Goal: Find specific page/section: Find specific page/section

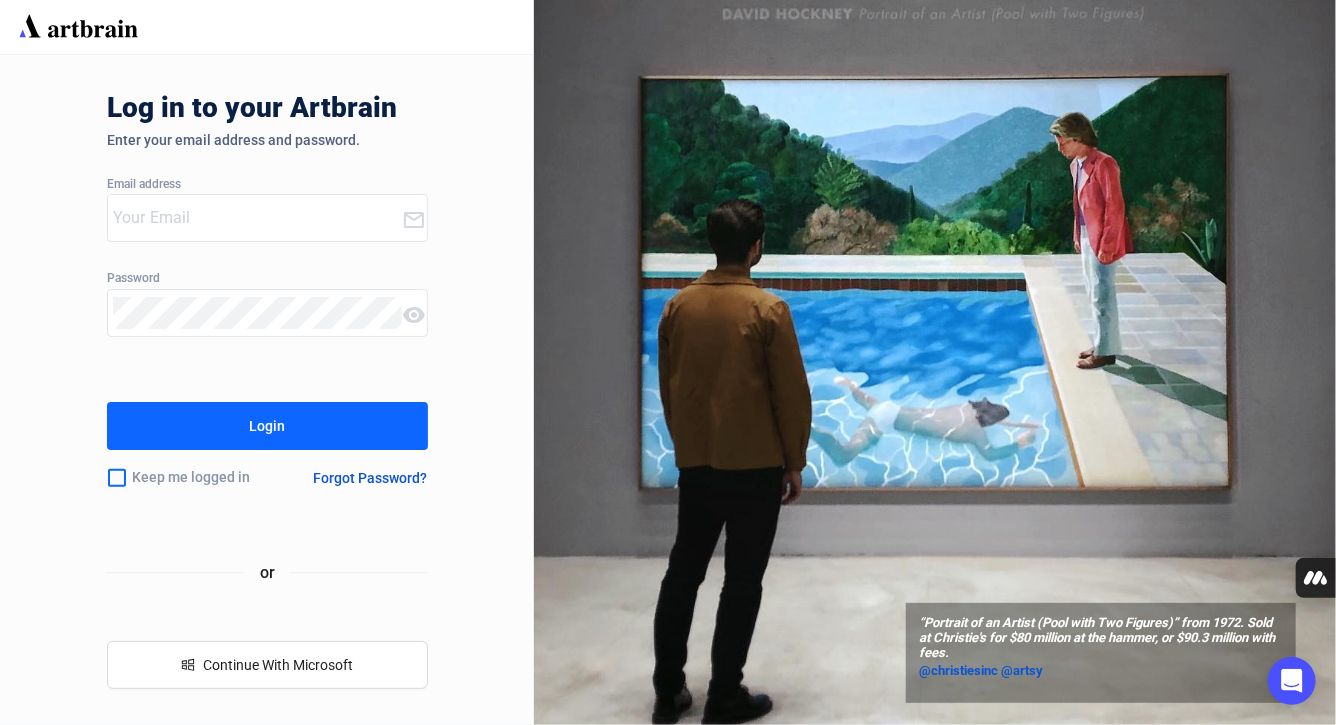
type input "[PERSON_NAME][EMAIL_ADDRESS][PERSON_NAME][DOMAIN_NAME]"
click at [214, 436] on button "Login" at bounding box center [267, 426] width 321 height 48
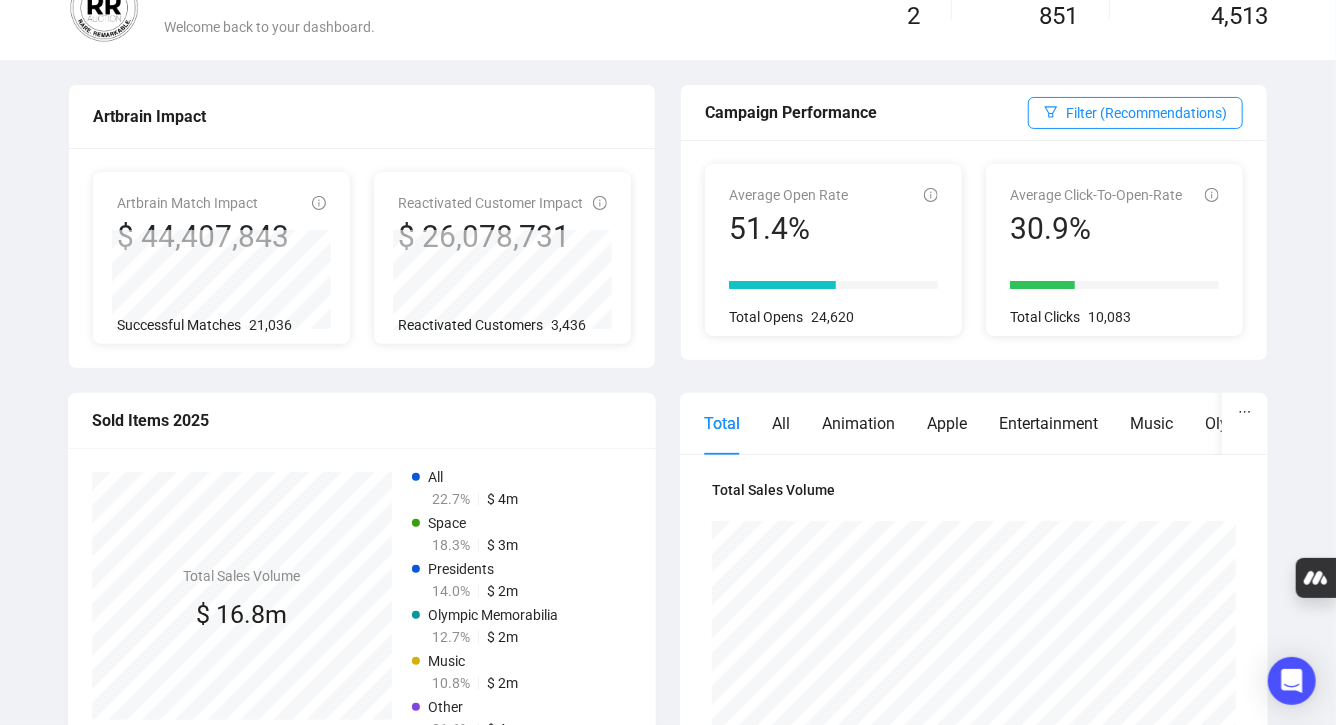
scroll to position [133, 0]
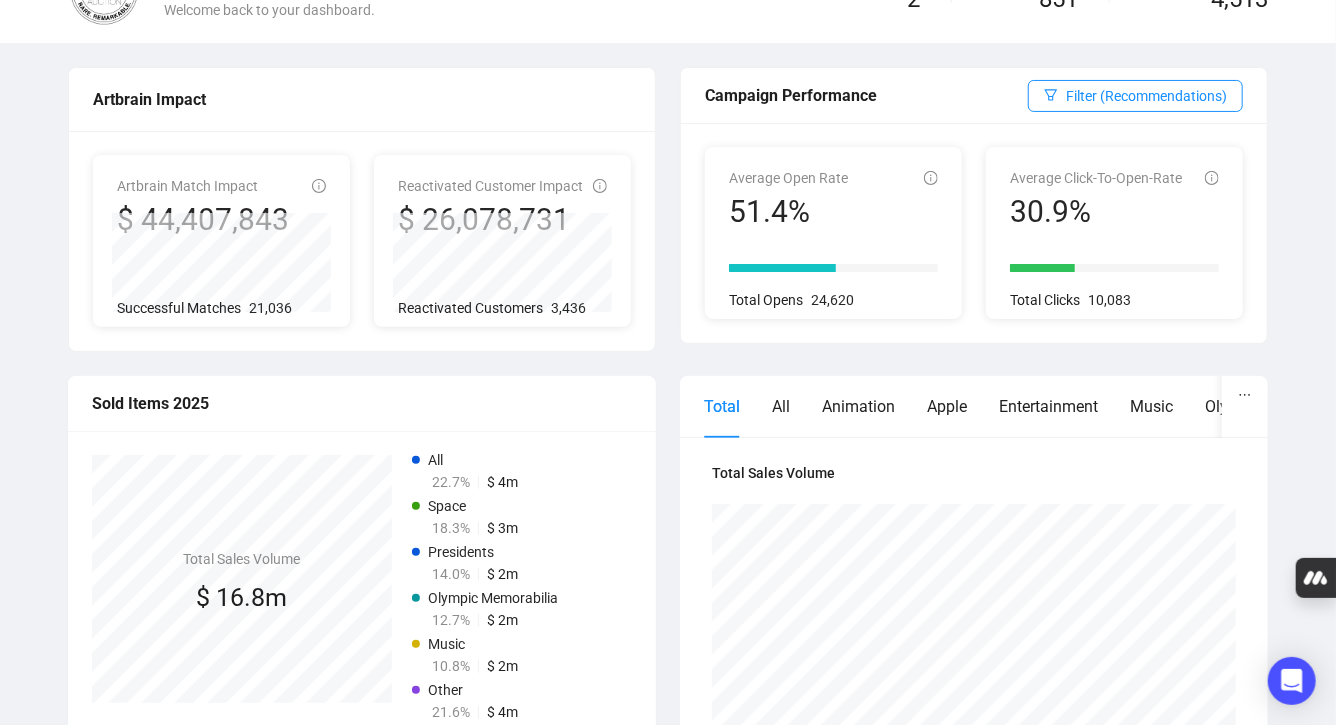
click at [322, 180] on icon "info-circle" at bounding box center [319, 186] width 14 height 14
click at [323, 150] on div "Artbrain Match Impact $ 44,407,843 722 - Olympic Memorabilia 304,262 Successful…" at bounding box center [362, 241] width 586 height 220
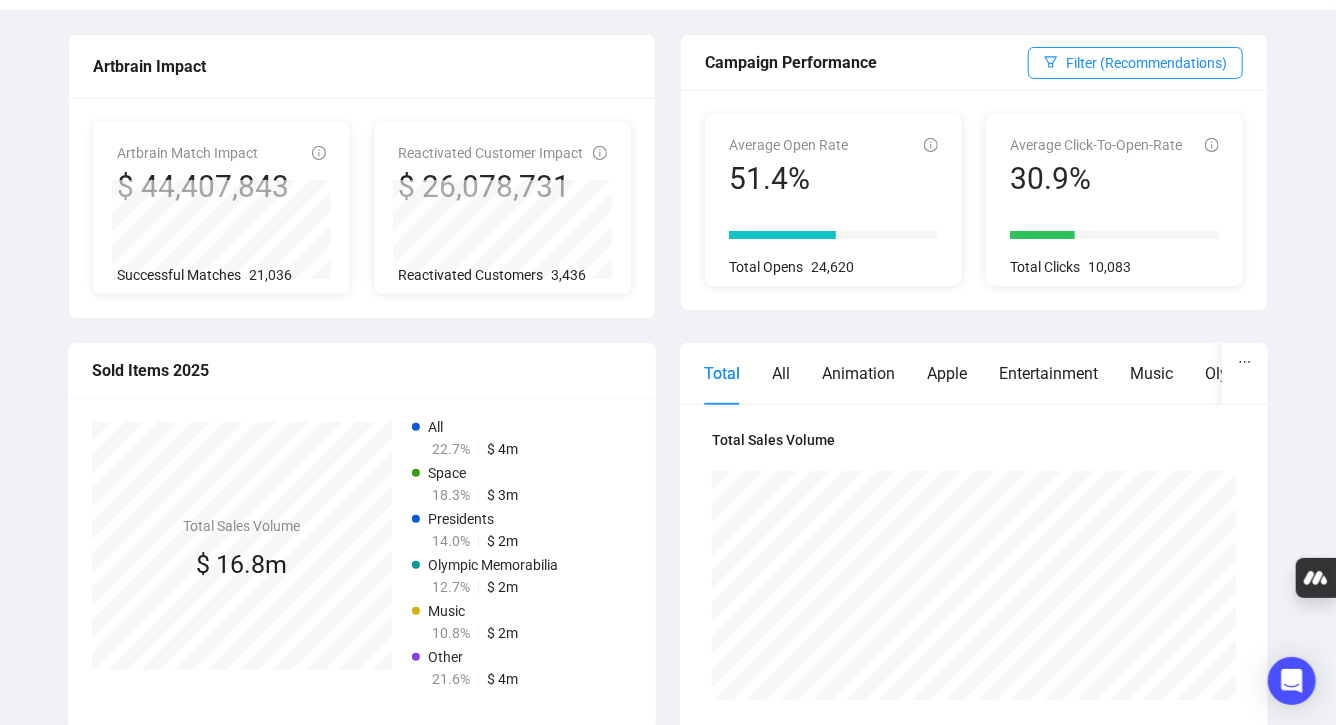
scroll to position [111, 0]
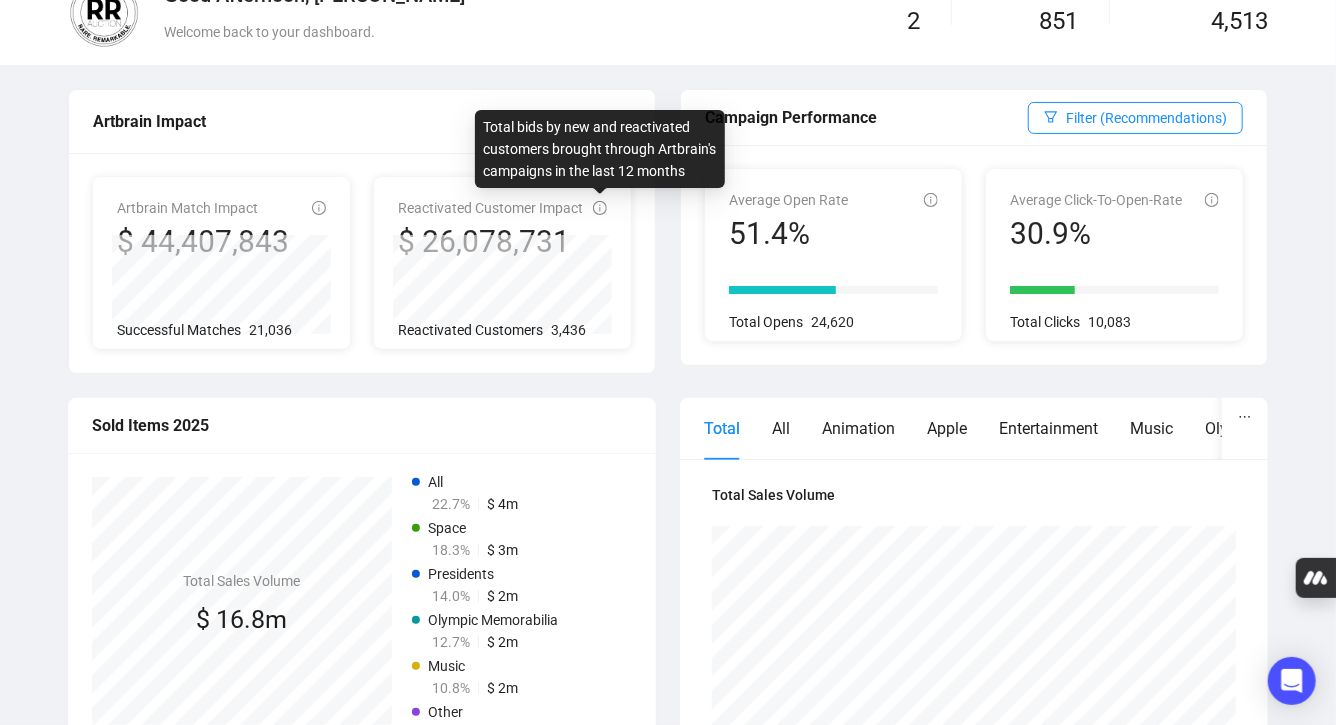
click at [598, 207] on icon "info-circle" at bounding box center [600, 208] width 14 height 14
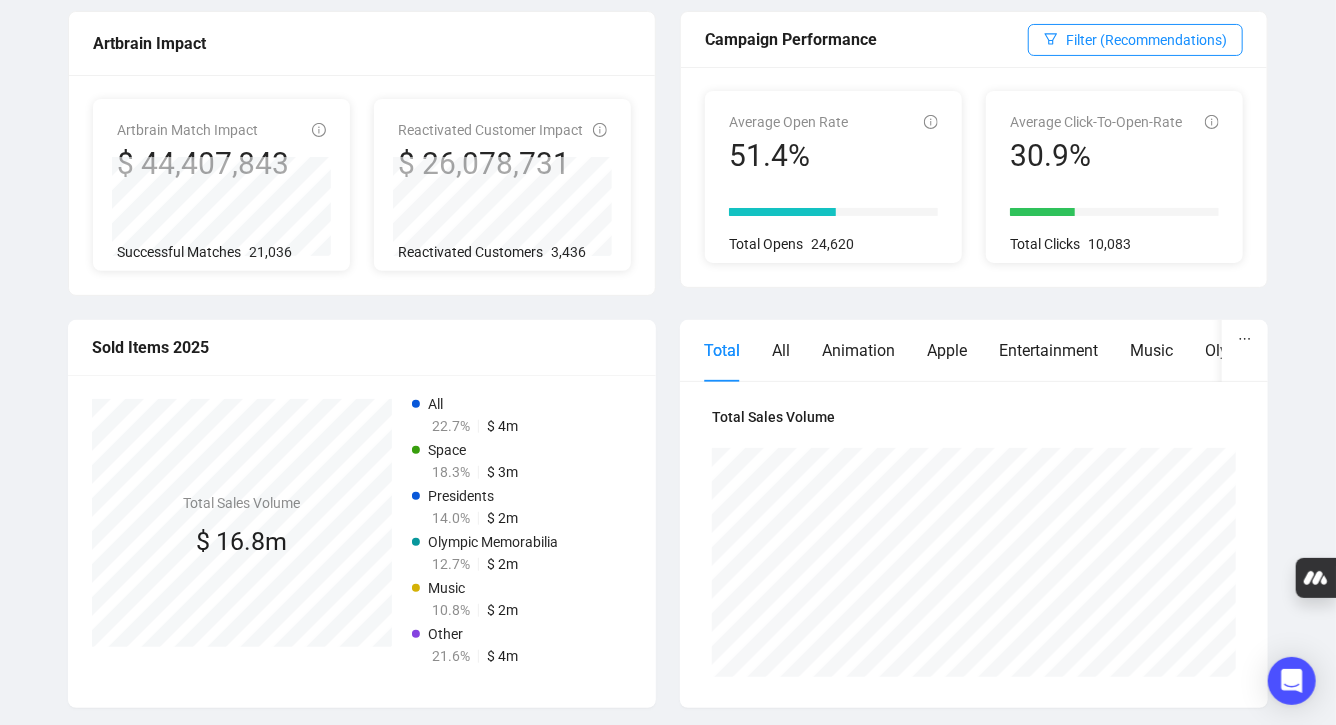
scroll to position [0, 0]
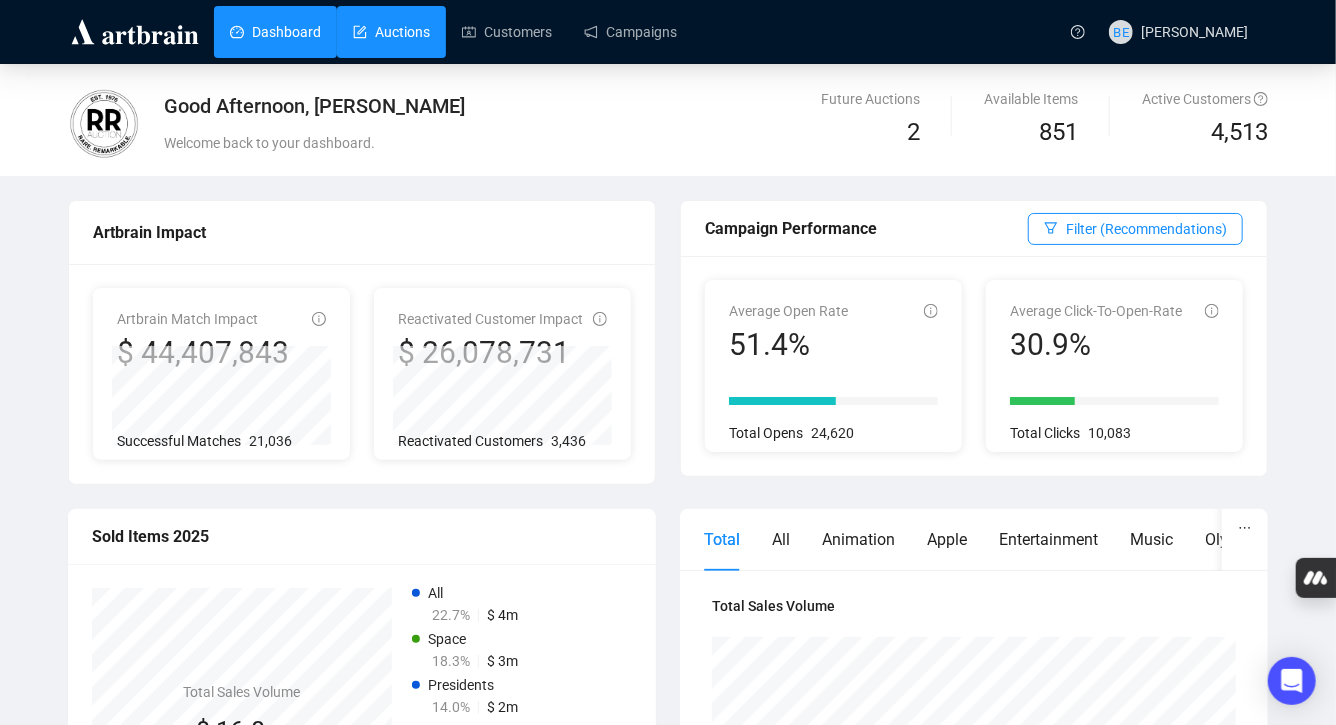
click at [400, 46] on link "Auctions" at bounding box center [391, 32] width 77 height 52
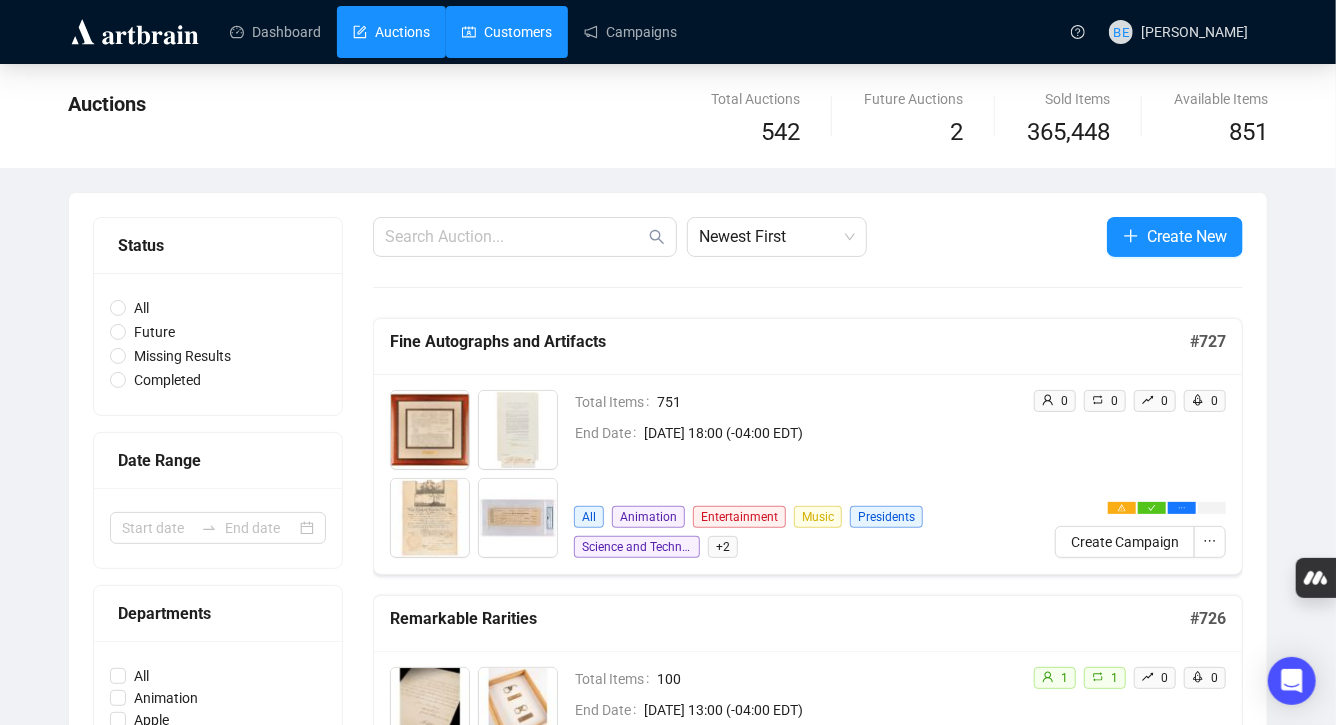
click at [498, 29] on link "Customers" at bounding box center [507, 32] width 90 height 52
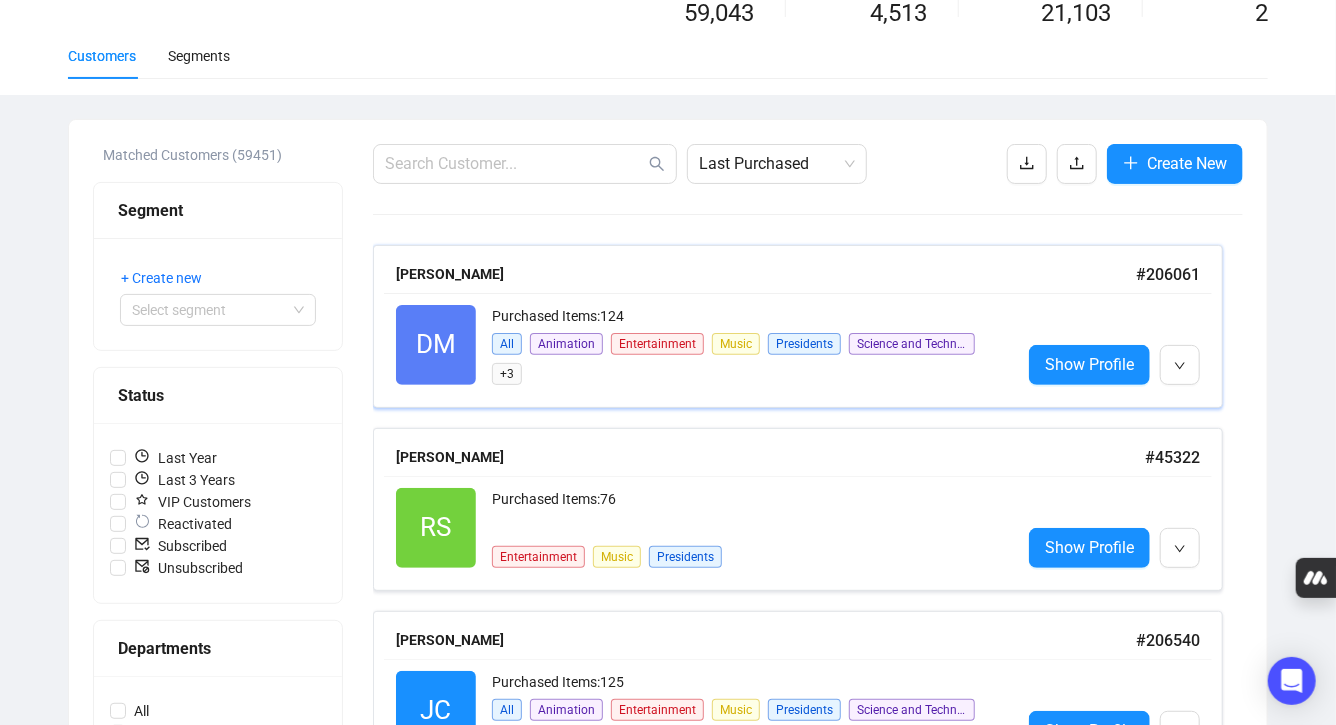
scroll to position [120, 0]
click at [188, 456] on span "Last Year" at bounding box center [175, 457] width 99 height 22
click at [126, 456] on input "Last Year" at bounding box center [118, 457] width 16 height 16
checkbox input "true"
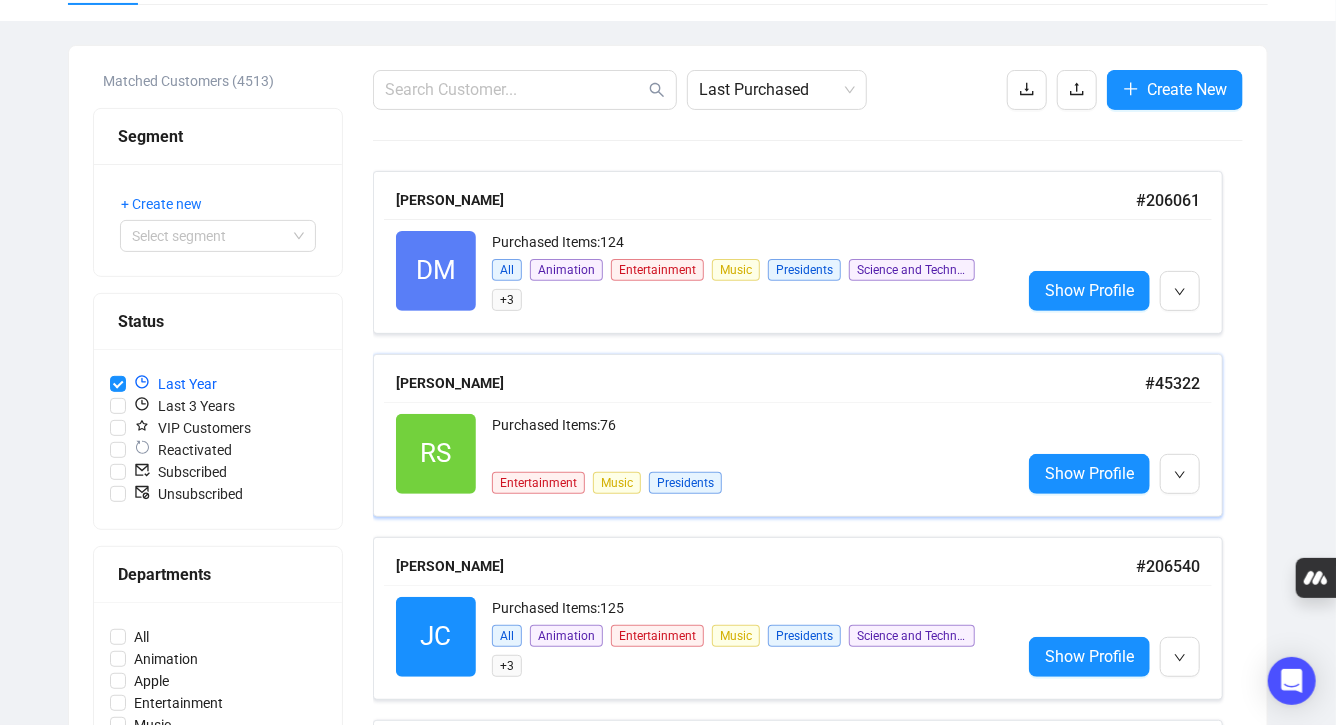
scroll to position [227, 0]
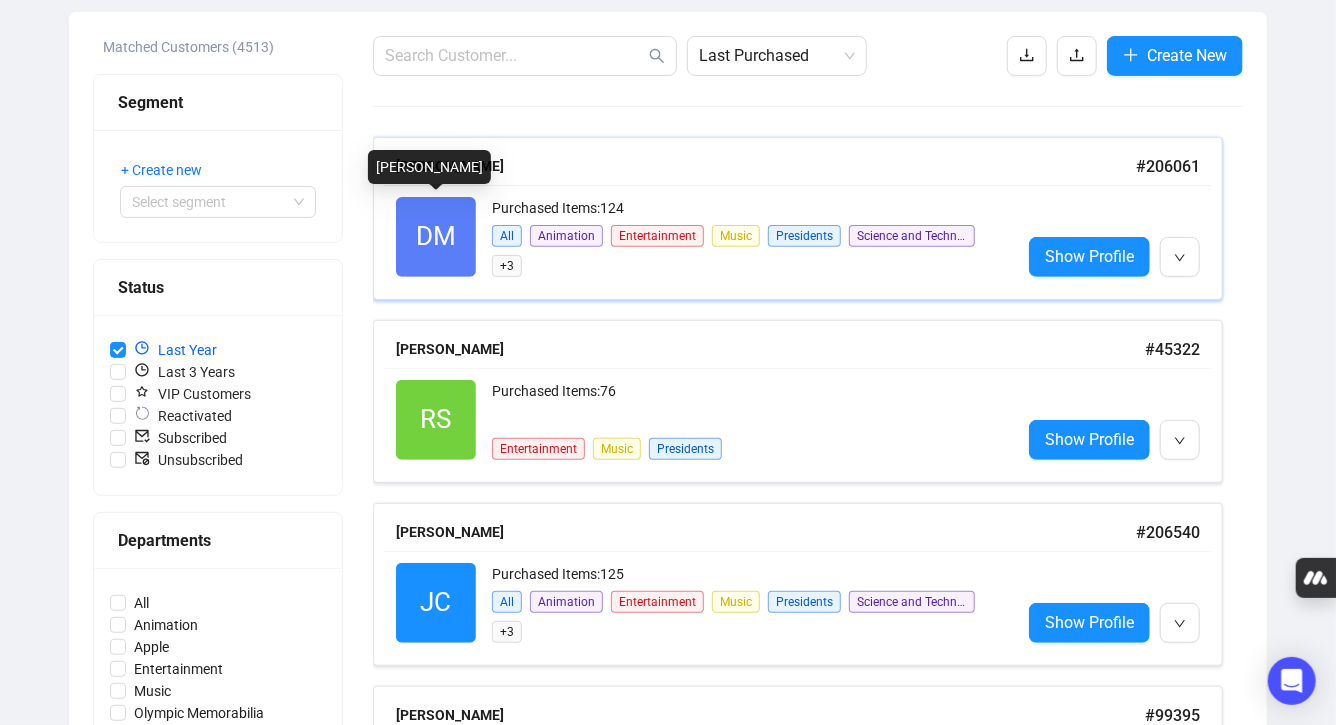
click at [465, 245] on span "DM" at bounding box center [436, 237] width 80 height 80
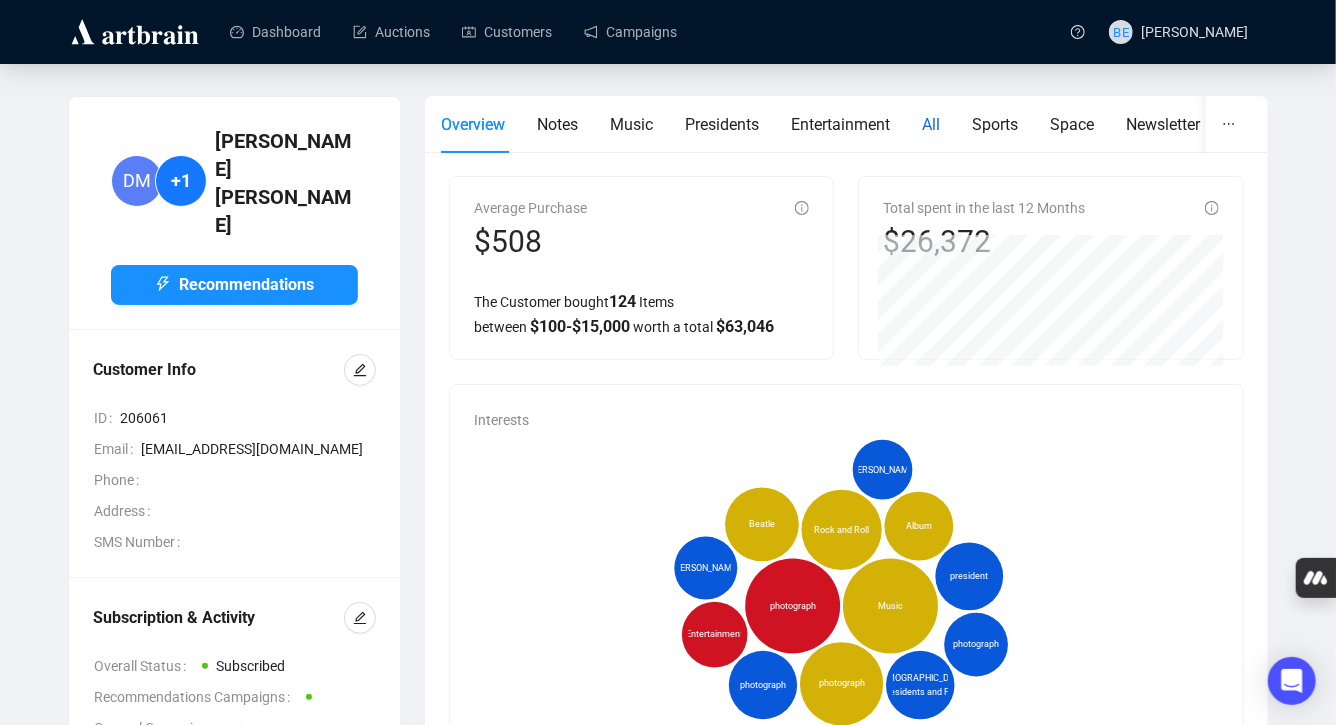
click at [940, 132] on span "All" at bounding box center [931, 124] width 18 height 19
